Goal: Task Accomplishment & Management: Manage account settings

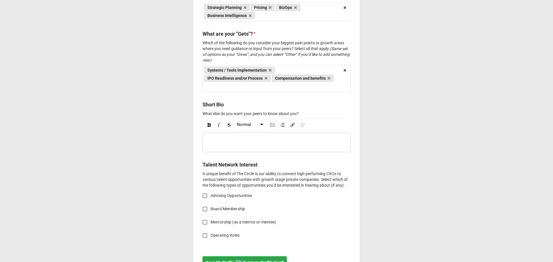
scroll to position [547, 0]
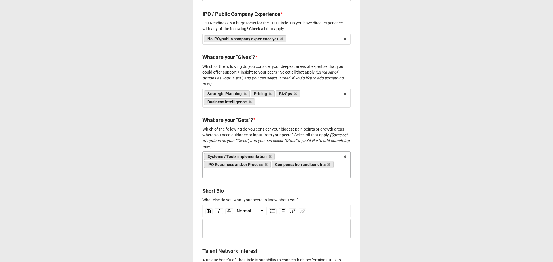
drag, startPoint x: 340, startPoint y: 160, endPoint x: 223, endPoint y: 169, distance: 117.5
click at [225, 166] on div "Systems / Tools implementation IPO Readiness and/or Process Compensation and be…" at bounding box center [276, 164] width 148 height 27
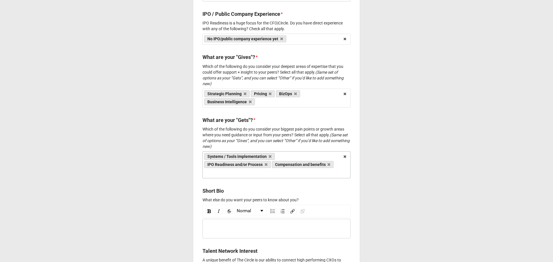
click at [252, 171] on div "Systems / Tools implementation IPO Readiness and/or Process Compensation and be…" at bounding box center [276, 164] width 148 height 27
type input "a"
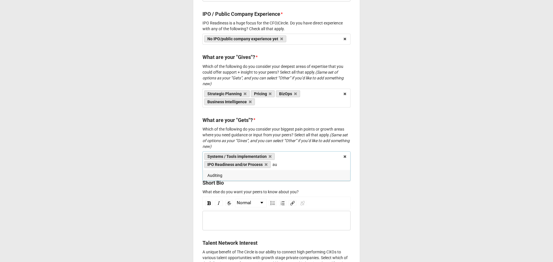
type input "a"
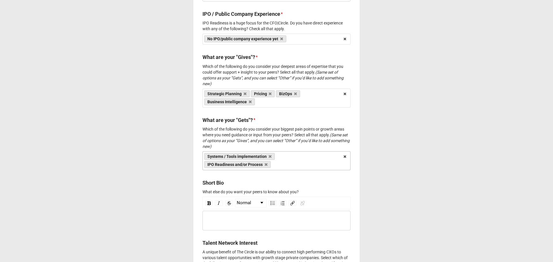
click at [328, 161] on div "Systems / Tools implementation IPO Readiness and/or Process a 409A Valuations A…" at bounding box center [276, 160] width 148 height 19
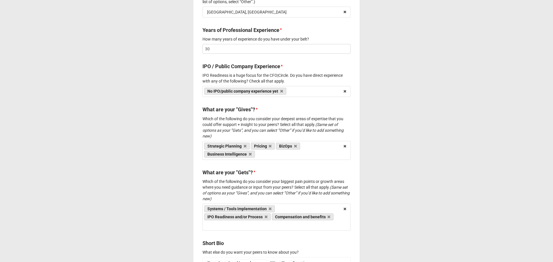
scroll to position [547, 0]
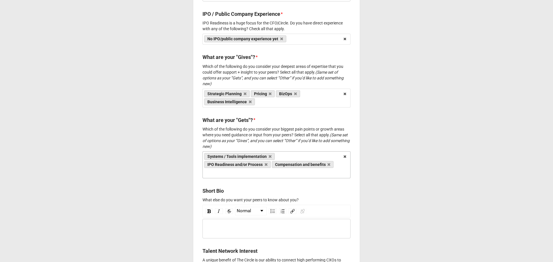
click at [271, 164] on div "Systems / Tools implementation IPO Readiness and/or Process Compensation and be…" at bounding box center [276, 164] width 148 height 27
type input "A"
click at [270, 92] on div "Strategic Planning Pricing BizOps Business Intelligence 409A Valuations Account…" at bounding box center [276, 98] width 148 height 19
type input "A"
type input "a"
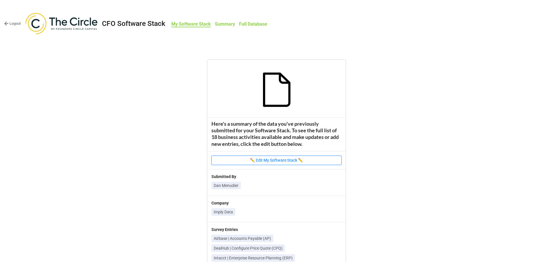
click at [220, 27] on b "Summary" at bounding box center [225, 23] width 20 height 5
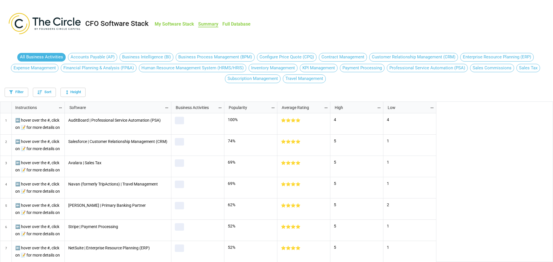
scroll to position [158, 549]
click at [185, 22] on b "My Software Stack" at bounding box center [174, 23] width 39 height 5
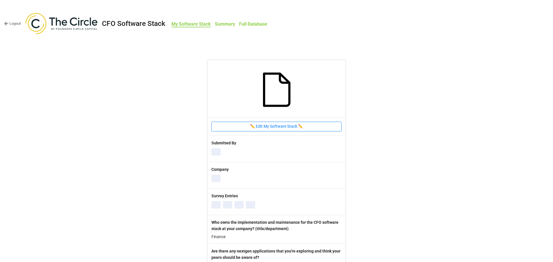
click at [15, 23] on link "Logout" at bounding box center [12, 24] width 17 height 6
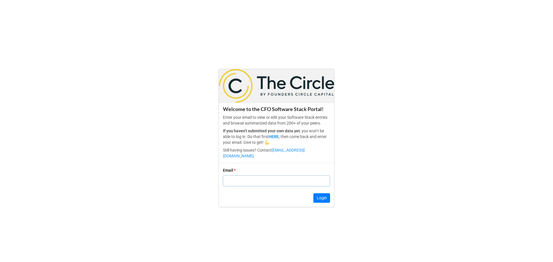
click at [263, 179] on input "text" at bounding box center [276, 181] width 107 height 11
type input "[PERSON_NAME][EMAIL_ADDRESS][PERSON_NAME][DOMAIN_NAME]"
click button "Login" at bounding box center [321, 199] width 17 height 10
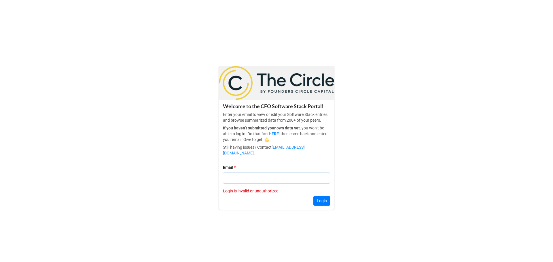
click at [272, 173] on input "text" at bounding box center [276, 178] width 107 height 11
type input "[EMAIL_ADDRESS][DOMAIN_NAME]"
click button "Login" at bounding box center [321, 201] width 17 height 10
click at [274, 174] on input "text" at bounding box center [276, 178] width 107 height 11
paste input "[PERSON_NAME][EMAIL_ADDRESS][PERSON_NAME][DOMAIN_NAME]"
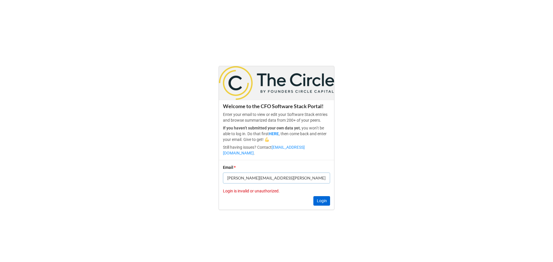
type input "[PERSON_NAME][EMAIL_ADDRESS][PERSON_NAME][DOMAIN_NAME]"
click at [315, 197] on button "Login" at bounding box center [321, 201] width 17 height 10
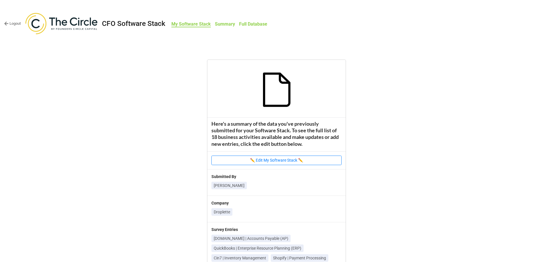
click at [15, 23] on link "Logout" at bounding box center [12, 24] width 17 height 6
